Goal: Task Accomplishment & Management: Manage account settings

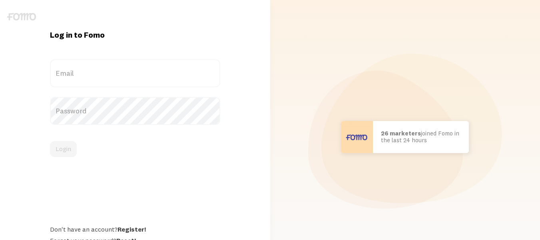
click at [150, 68] on label "Email" at bounding box center [135, 73] width 170 height 28
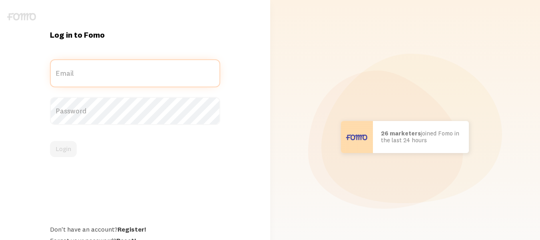
click at [150, 68] on input "Email" at bounding box center [135, 73] width 170 height 28
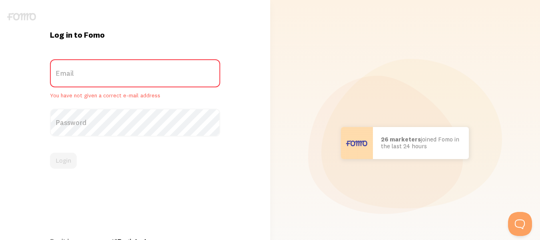
click at [87, 77] on label "Email" at bounding box center [135, 73] width 170 height 28
click at [87, 77] on input "Email" at bounding box center [135, 73] width 170 height 28
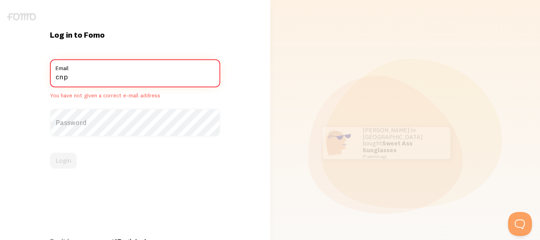
type input "[EMAIL_ADDRESS][DOMAIN_NAME]"
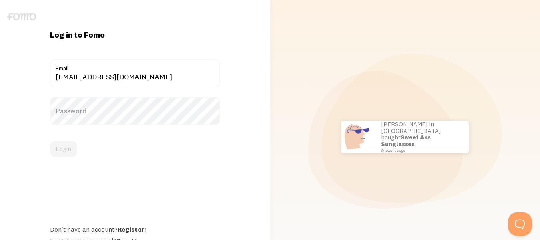
click at [92, 118] on label "Password" at bounding box center [135, 111] width 170 height 28
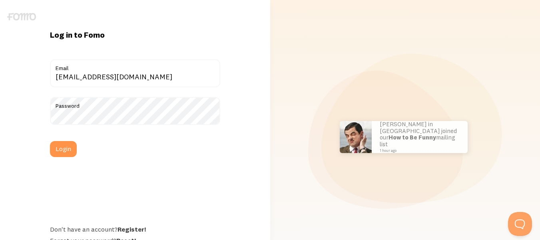
click at [221, 19] on div "Log in to Fomo cnp.customerservices@gmail.com Email Password Login Don't have a…" at bounding box center [135, 137] width 261 height 274
drag, startPoint x: 186, startPoint y: 1, endPoint x: 181, endPoint y: -6, distance: 7.8
click at [181, 0] on html "Log in to Fomo cnp.customerservices@gmail.com Email Password Login Don't have a…" at bounding box center [270, 137] width 540 height 274
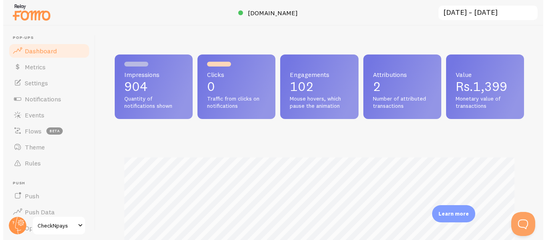
scroll to position [210, 410]
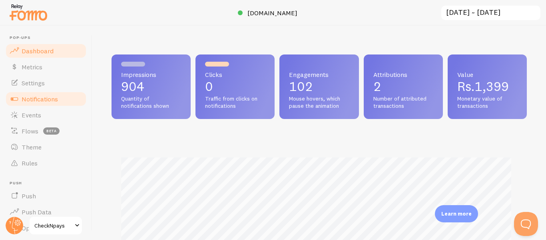
click at [54, 96] on span "Notifications" at bounding box center [40, 99] width 36 height 8
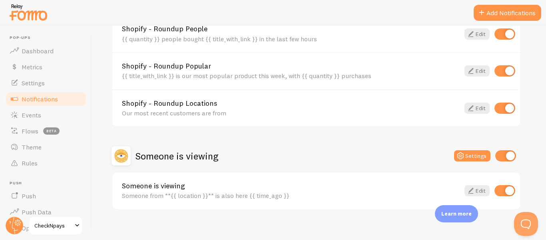
scroll to position [488, 0]
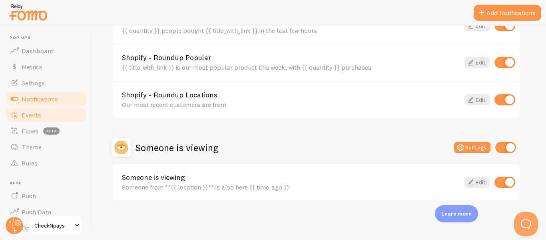
click at [26, 116] on span "Events" at bounding box center [32, 115] width 20 height 8
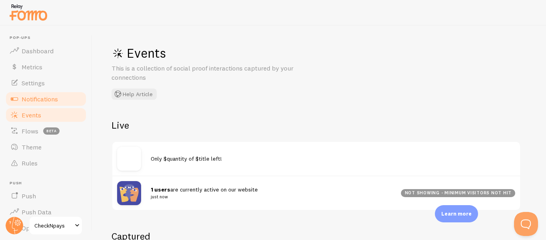
click at [26, 102] on span "Notifications" at bounding box center [40, 99] width 36 height 8
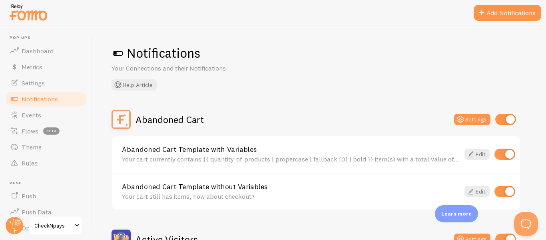
click at [504, 118] on input "checkbox" at bounding box center [506, 119] width 21 height 11
checkbox input "false"
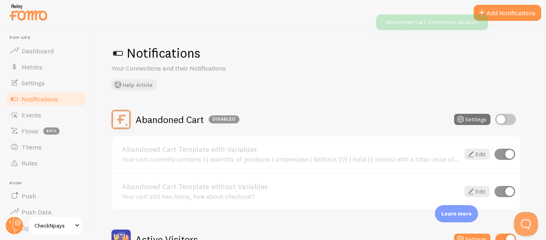
scroll to position [187, 0]
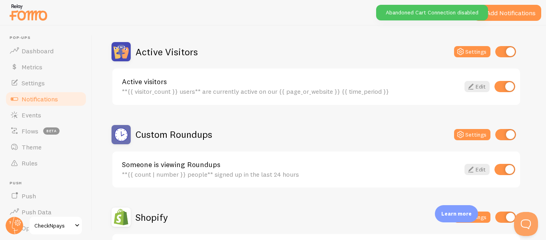
click at [502, 56] on input "checkbox" at bounding box center [506, 51] width 21 height 11
checkbox input "false"
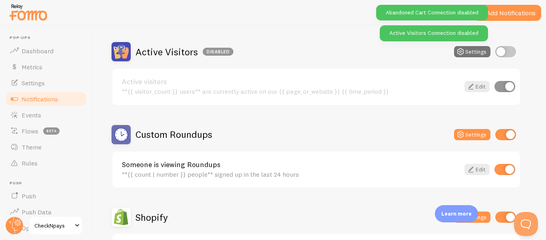
click at [506, 132] on input "checkbox" at bounding box center [506, 134] width 21 height 11
checkbox input "false"
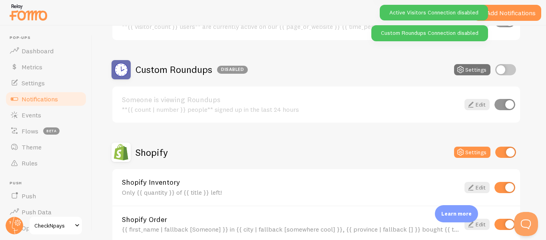
scroll to position [281, 0]
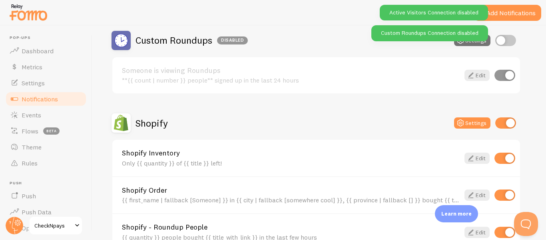
click at [508, 124] on input "checkbox" at bounding box center [506, 122] width 21 height 11
checkbox input "false"
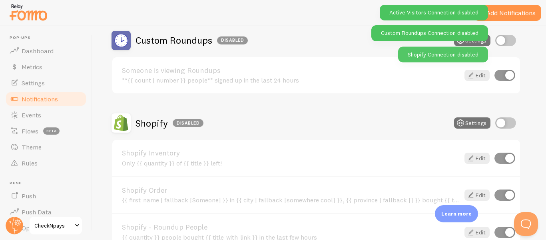
scroll to position [488, 0]
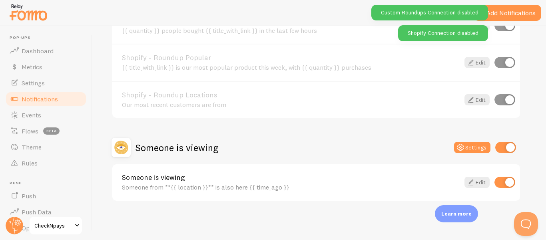
click at [502, 151] on input "checkbox" at bounding box center [506, 147] width 21 height 11
checkbox input "false"
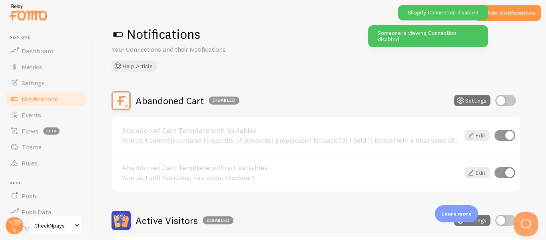
scroll to position [18, 0]
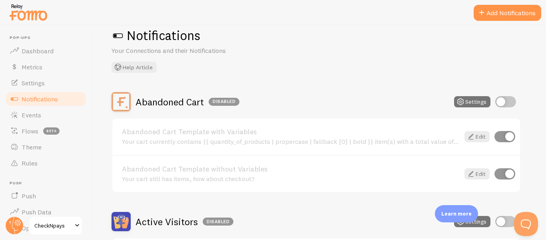
click at [318, 70] on div "Notifications Your Connections and their Notifications Help Article" at bounding box center [320, 50] width 416 height 46
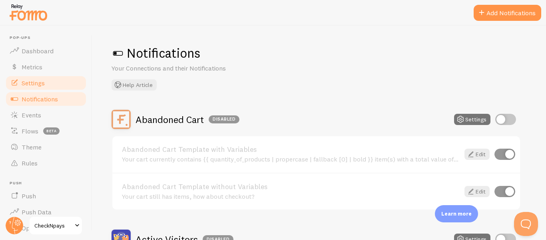
click at [63, 85] on link "Settings" at bounding box center [46, 83] width 82 height 16
